Goal: Information Seeking & Learning: Check status

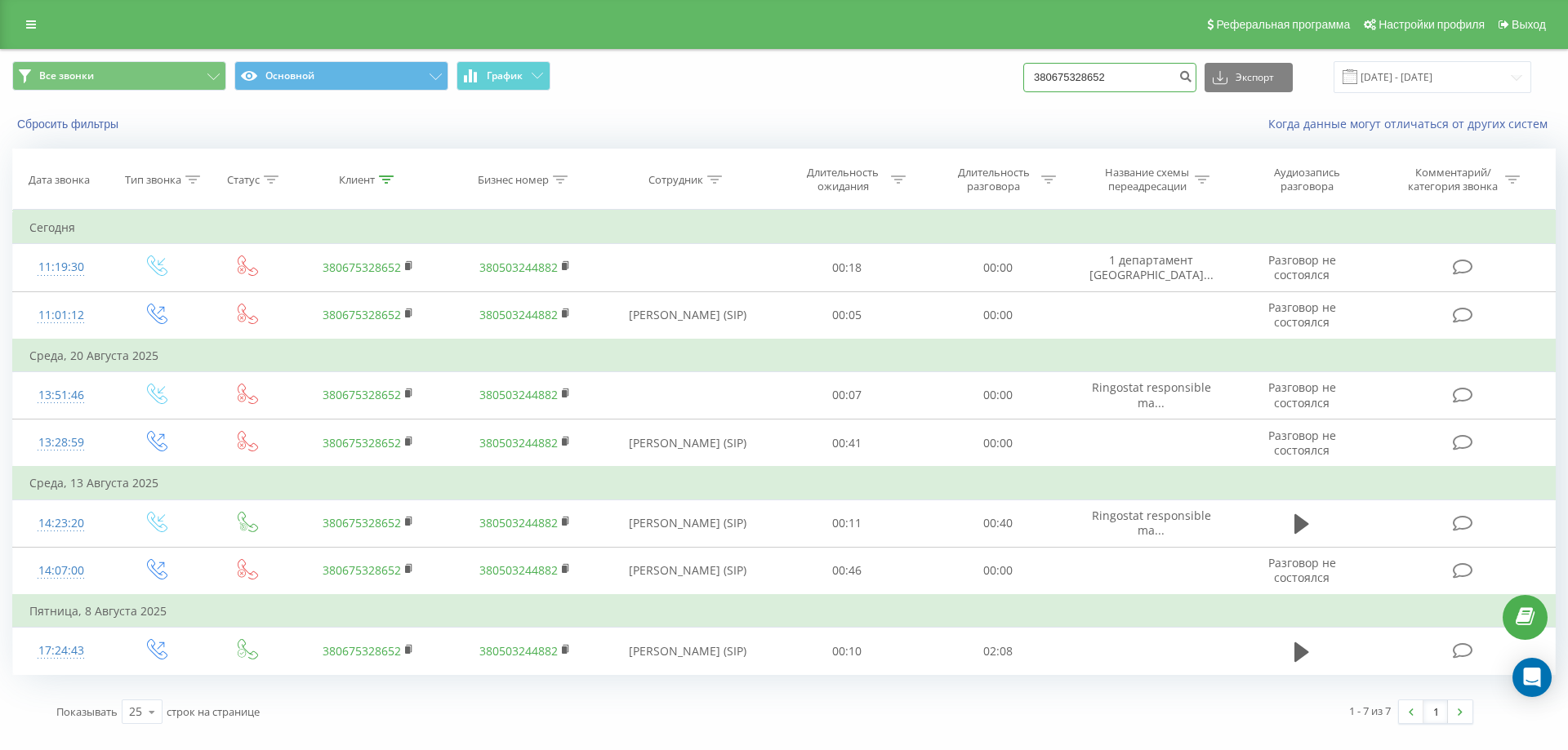
click at [1144, 66] on input "380675328652" at bounding box center [1110, 77] width 173 height 29
paste input "997925677"
type input "380997925677"
